Goal: Task Accomplishment & Management: Manage account settings

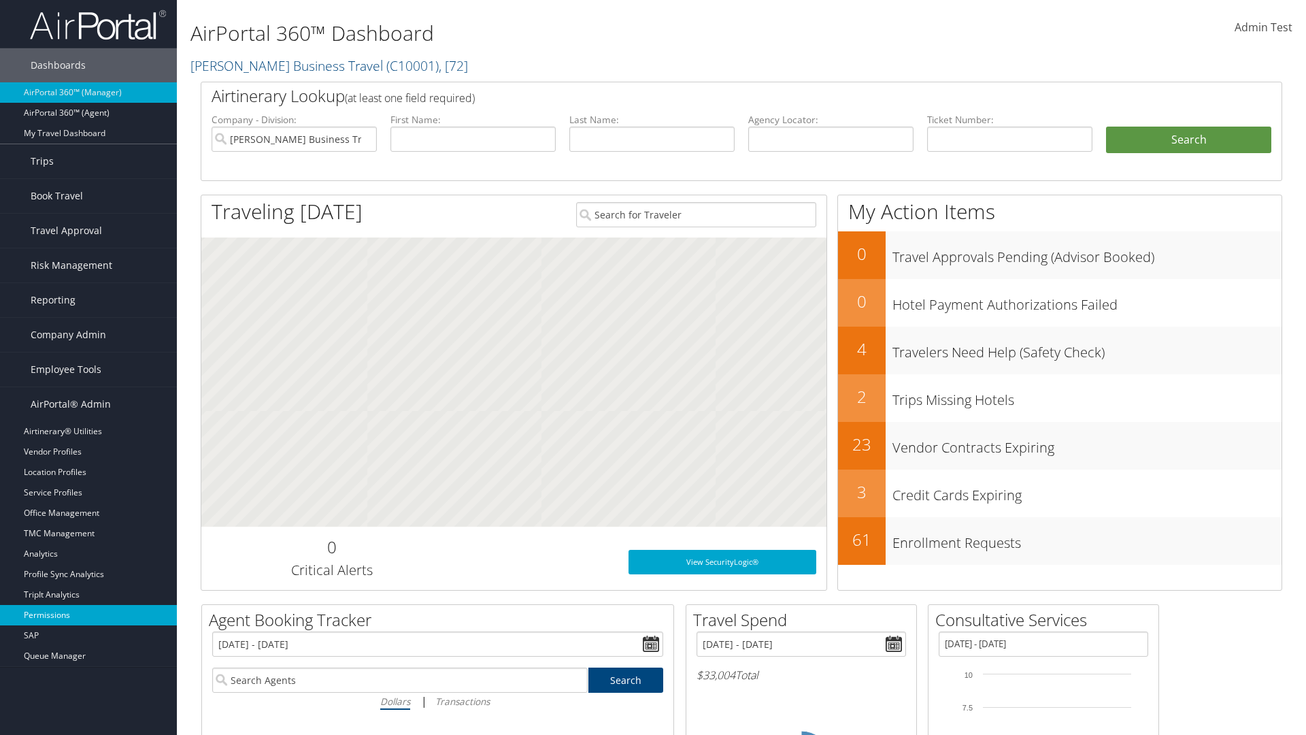
click at [88, 615] on link "Permissions" at bounding box center [88, 615] width 177 height 20
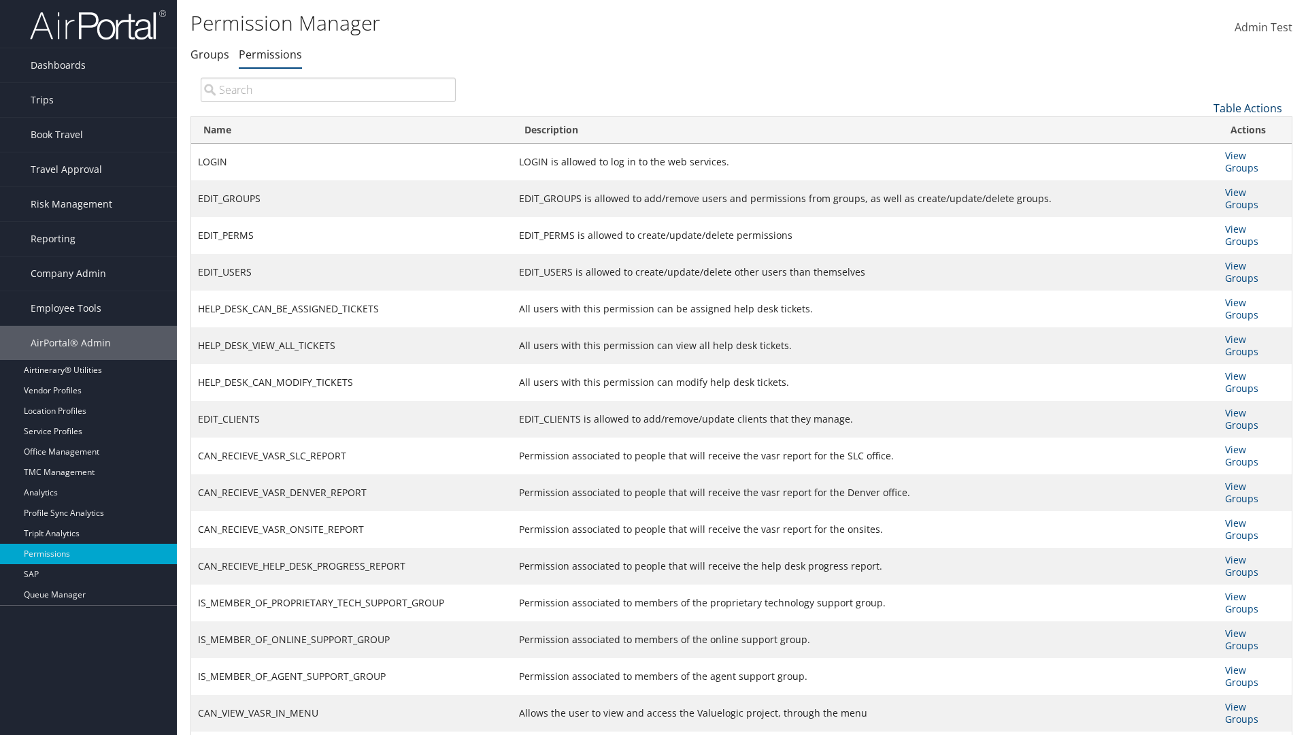
click at [1247, 107] on link "Table Actions" at bounding box center [1247, 108] width 69 height 15
click at [1202, 130] on link "Name" at bounding box center [1202, 130] width 179 height 23
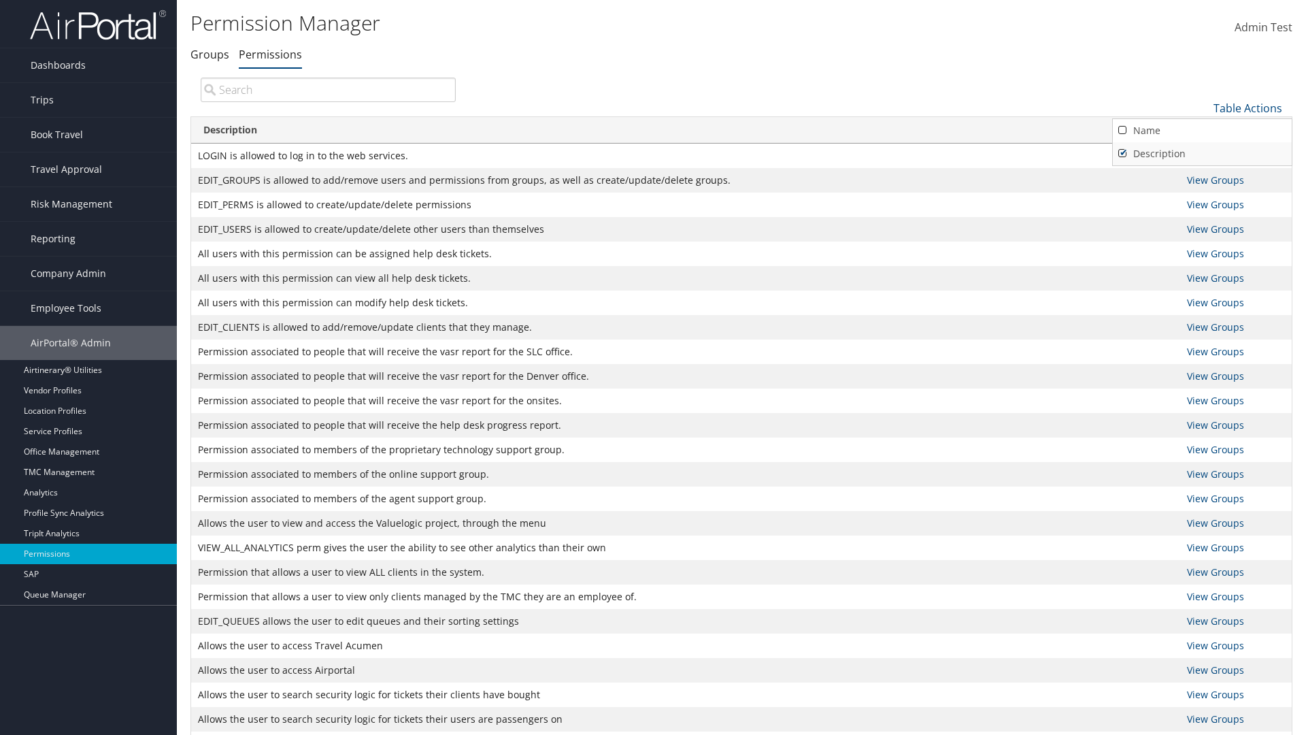
click at [1202, 153] on link "Description" at bounding box center [1202, 153] width 179 height 23
